Goal: Task Accomplishment & Management: Complete application form

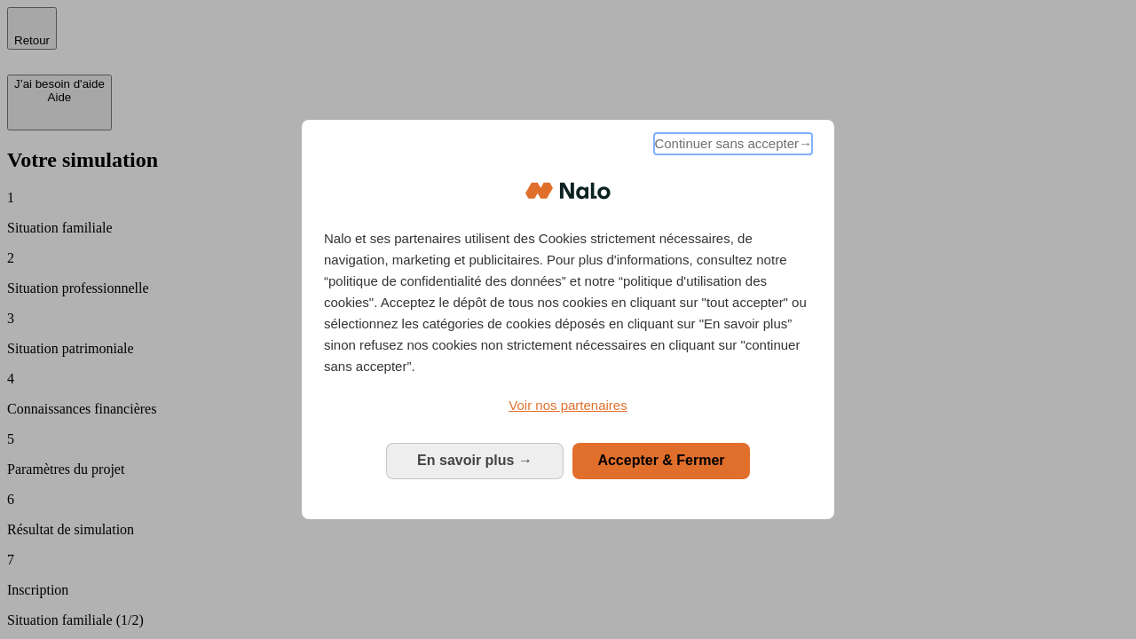
click at [731, 146] on span "Continuer sans accepter →" at bounding box center [733, 143] width 158 height 21
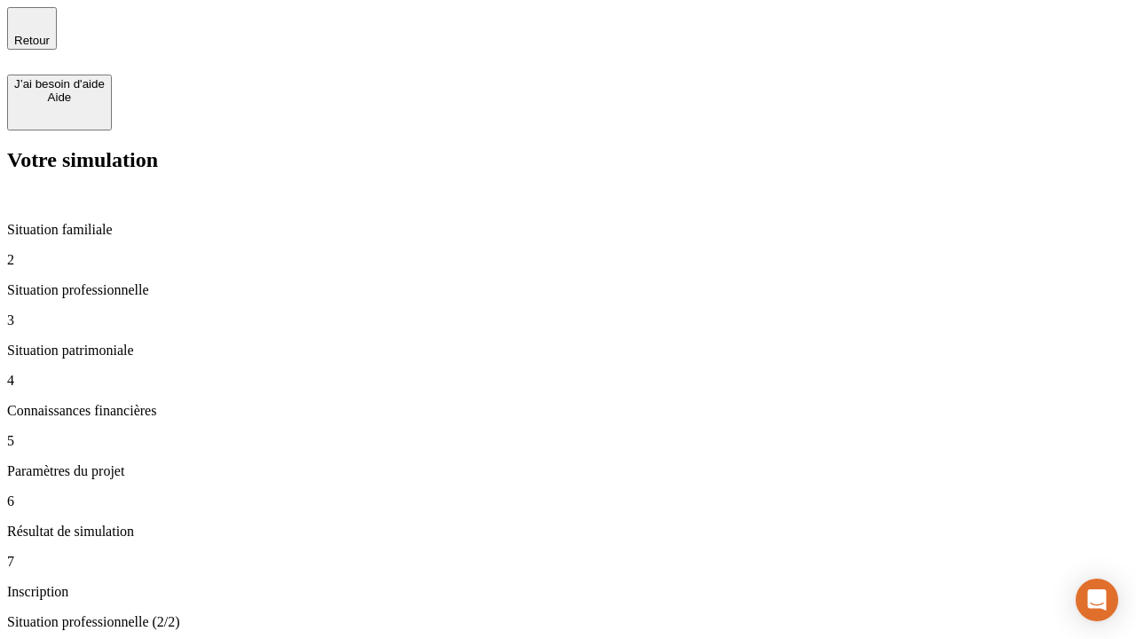
type input "30 000"
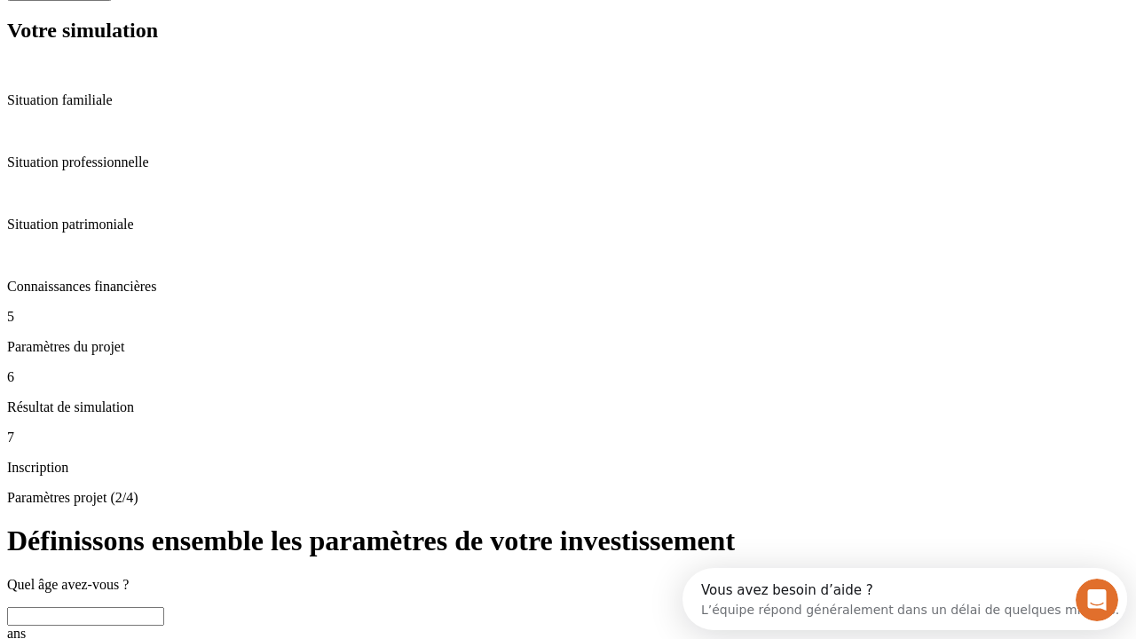
scroll to position [62, 0]
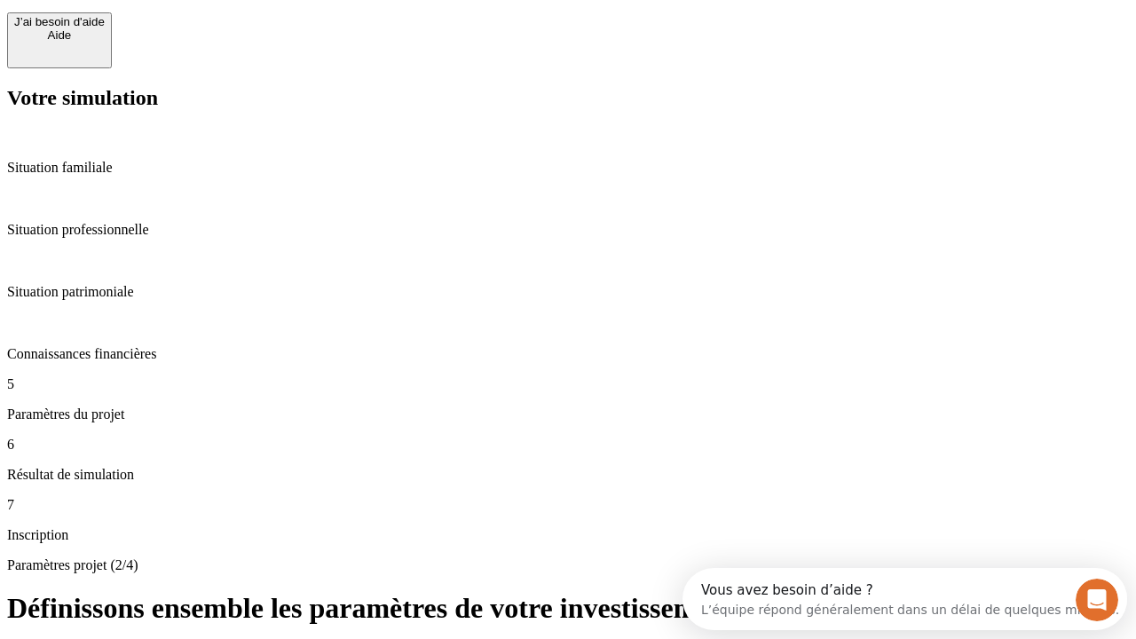
type input "25"
type input "5"
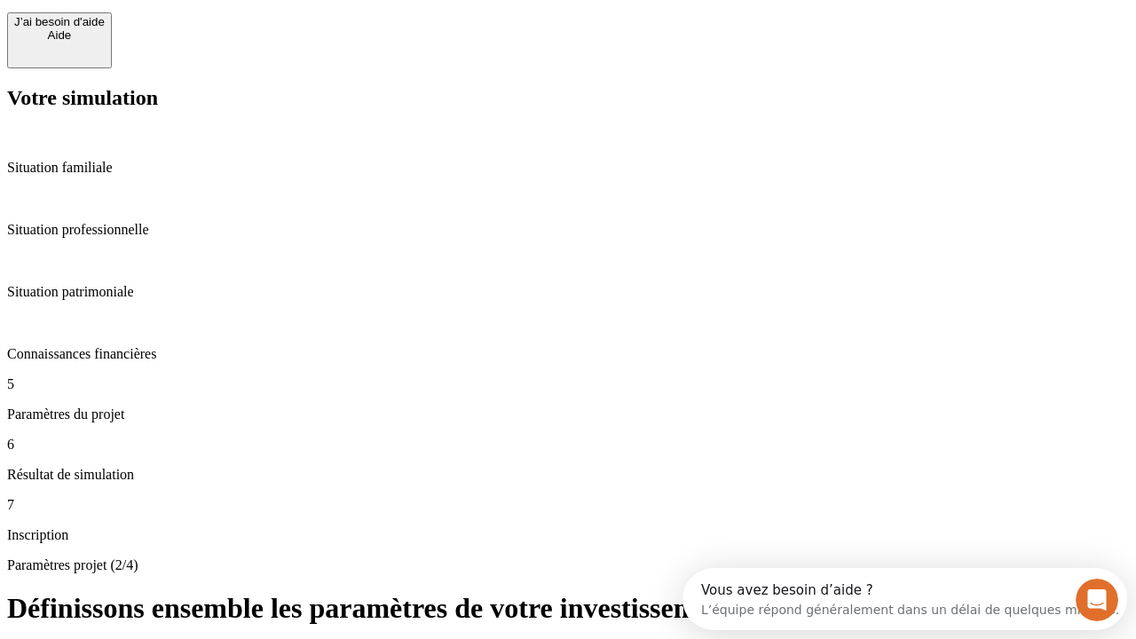
type input "1 000"
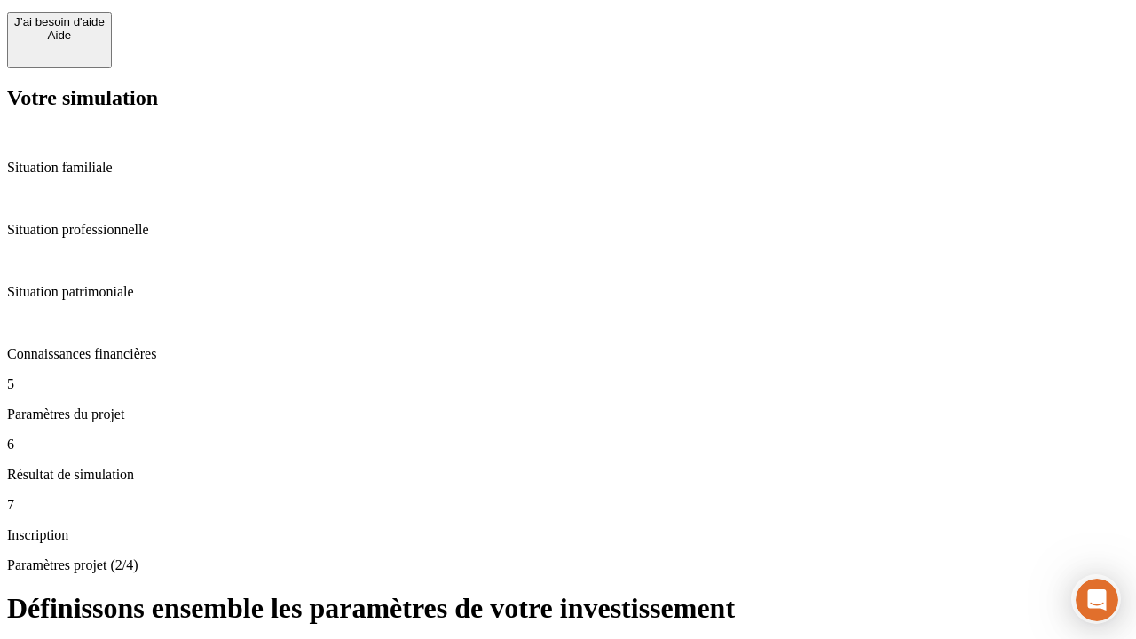
type input "640"
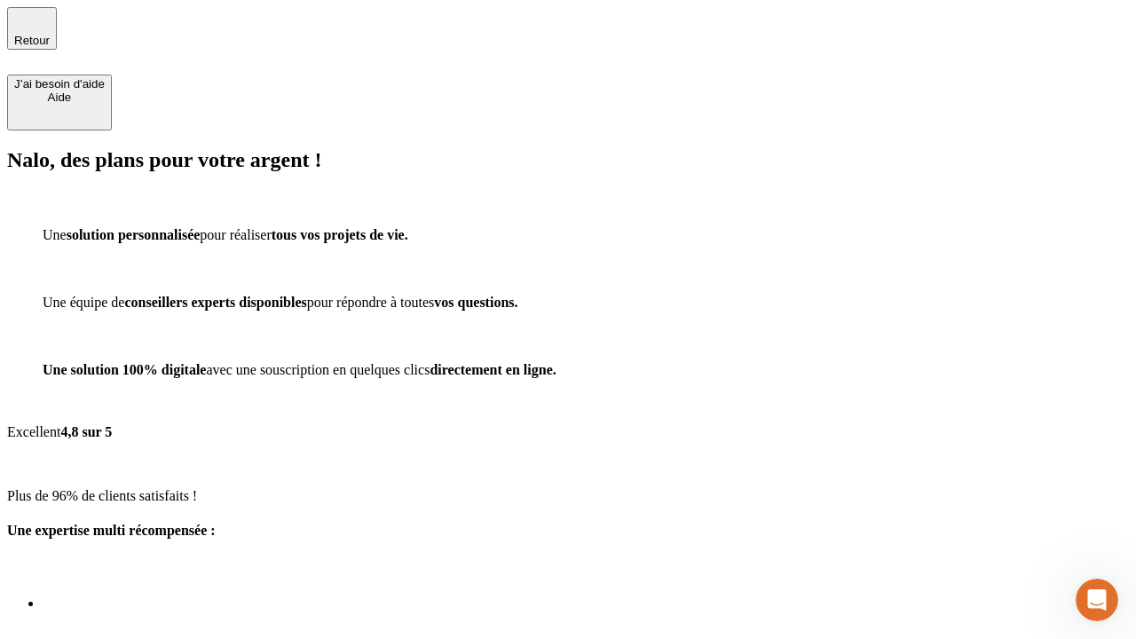
scroll to position [5, 0]
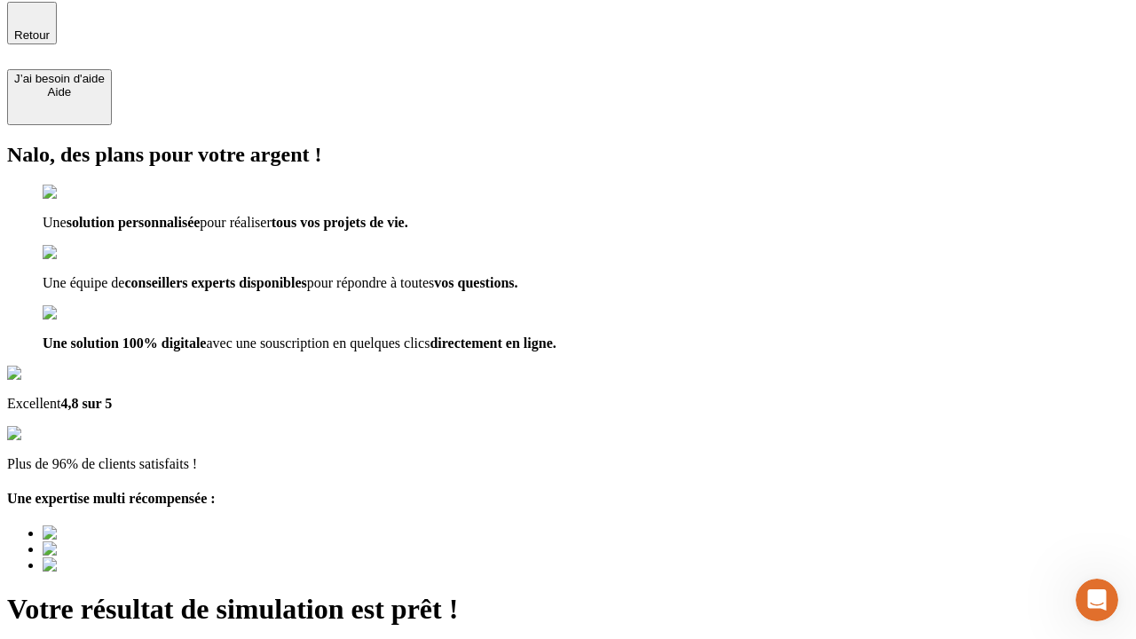
type input "[EMAIL_ADDRESS][PERSON_NAME][DOMAIN_NAME]"
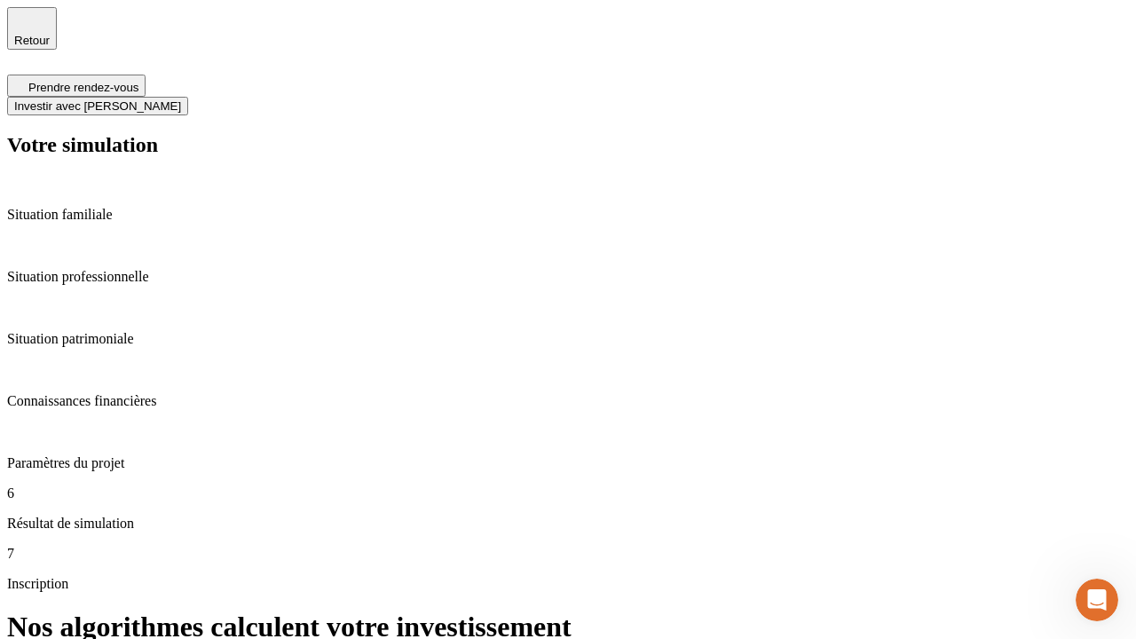
scroll to position [7, 0]
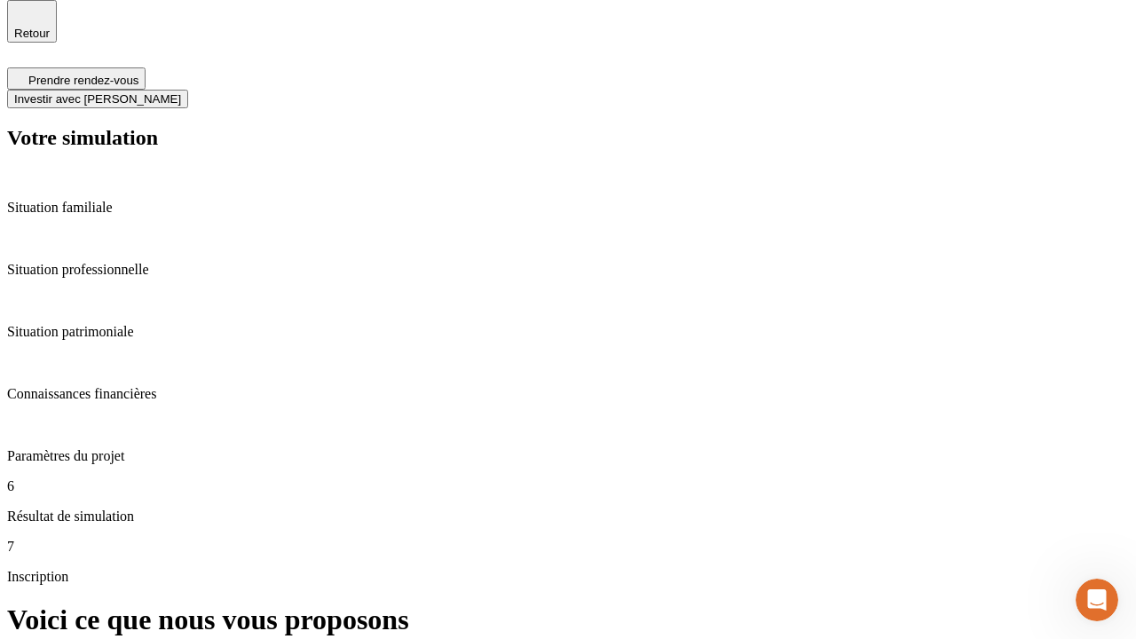
click at [181, 92] on span "Investir avec [PERSON_NAME]" at bounding box center [97, 98] width 167 height 13
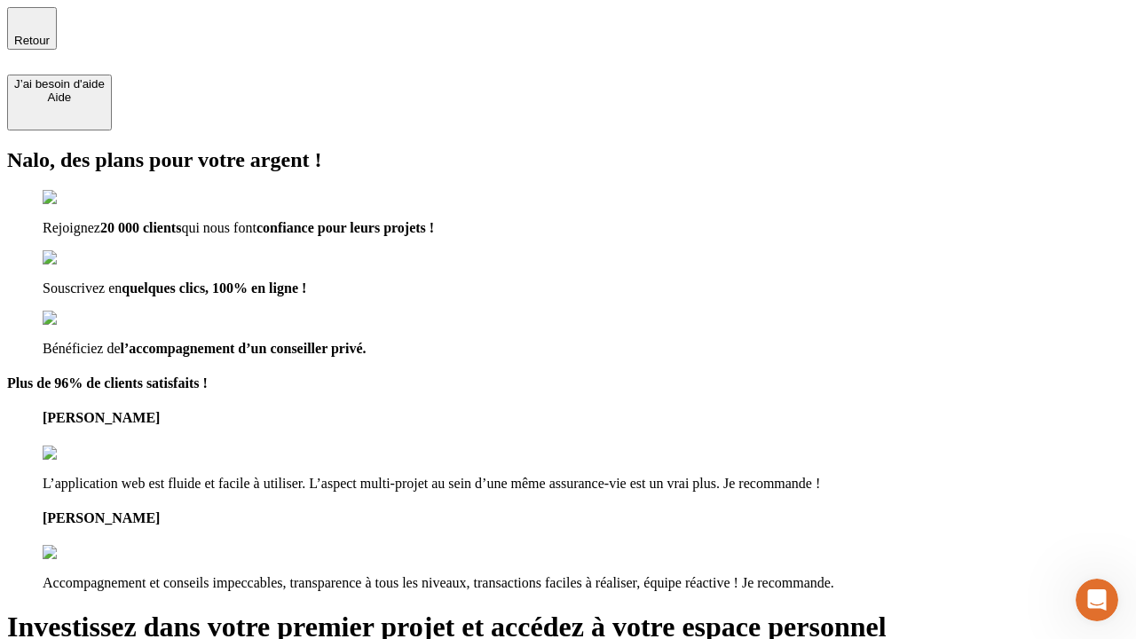
type input "[PERSON_NAME][EMAIL_ADDRESS][DOMAIN_NAME]"
